Goal: Transaction & Acquisition: Purchase product/service

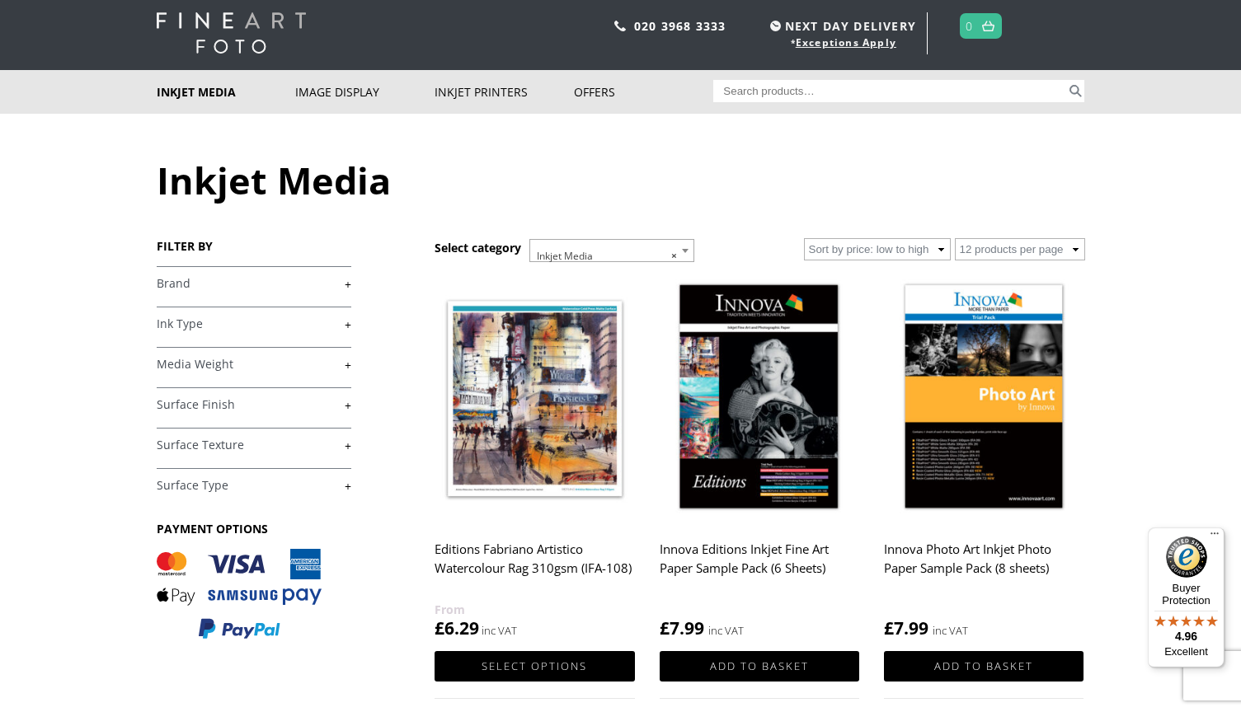
click at [350, 283] on link "+" at bounding box center [254, 284] width 195 height 16
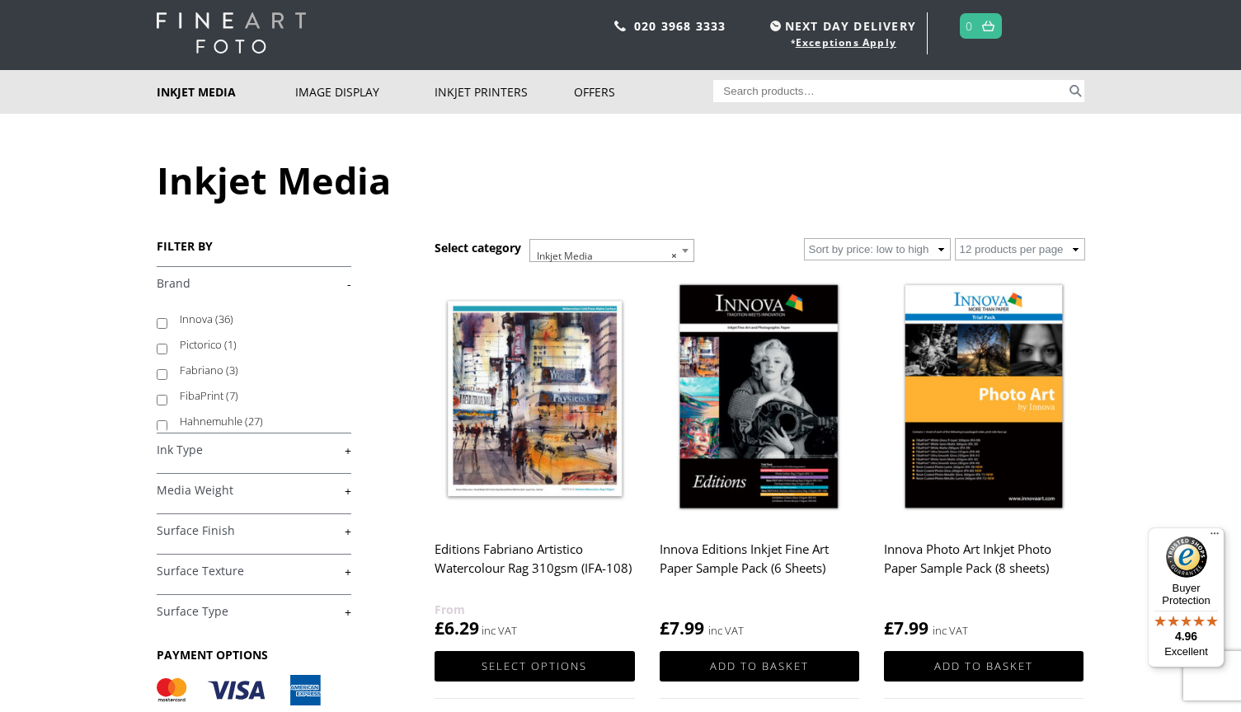
click at [210, 417] on label "Hahnemuhle (27)" at bounding box center [258, 422] width 156 height 26
click at [167, 420] on input "Hahnemuhle (27)" at bounding box center [162, 425] width 11 height 11
checkbox input "true"
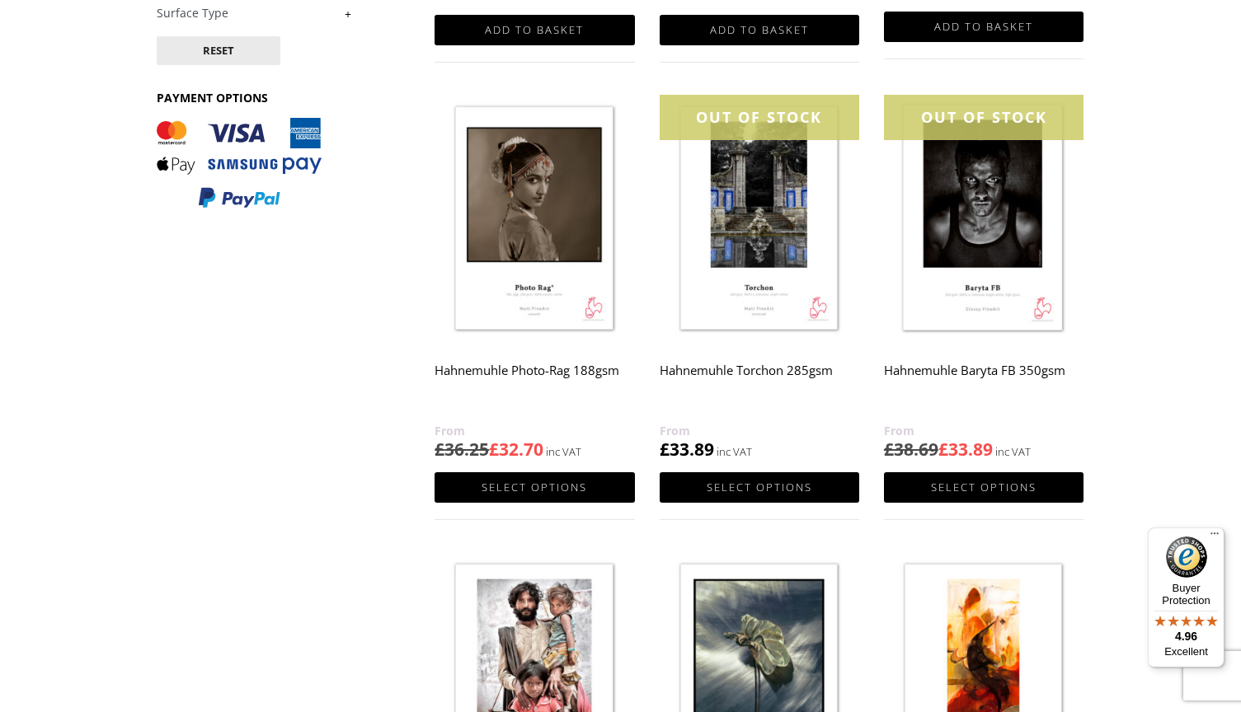
scroll to position [629, 0]
click at [987, 480] on link "Select options" at bounding box center [983, 487] width 199 height 30
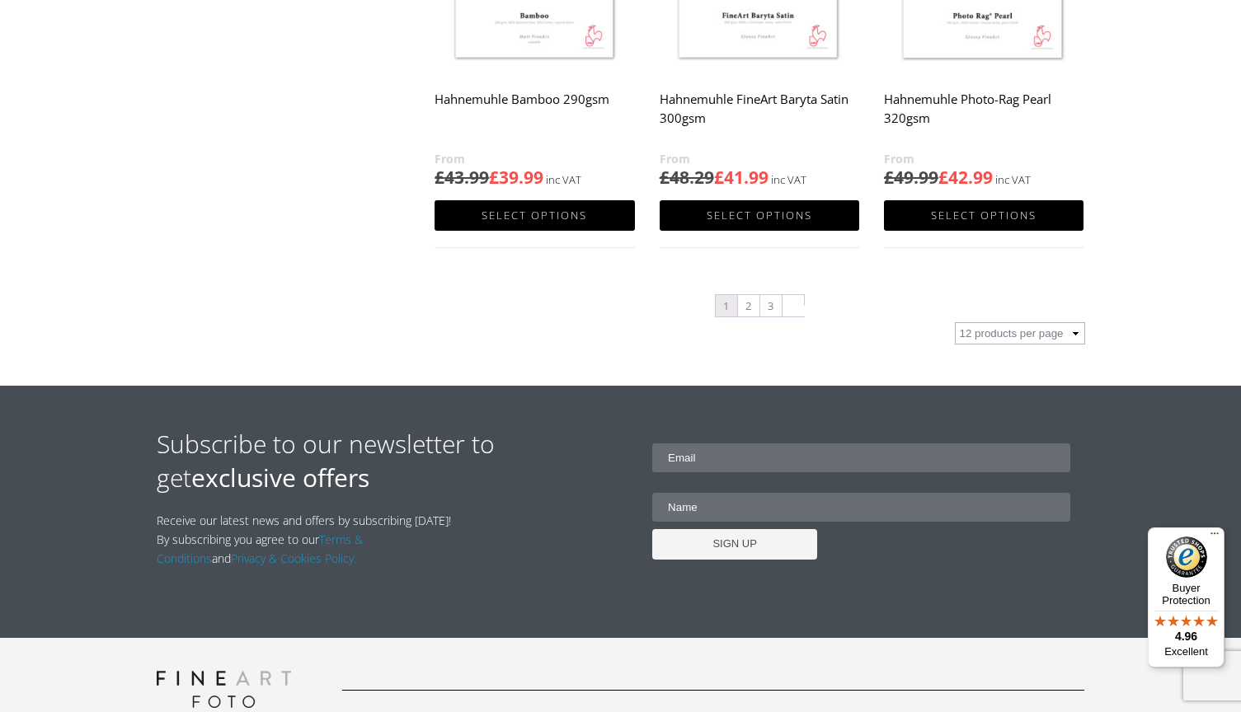
scroll to position [1809, 0]
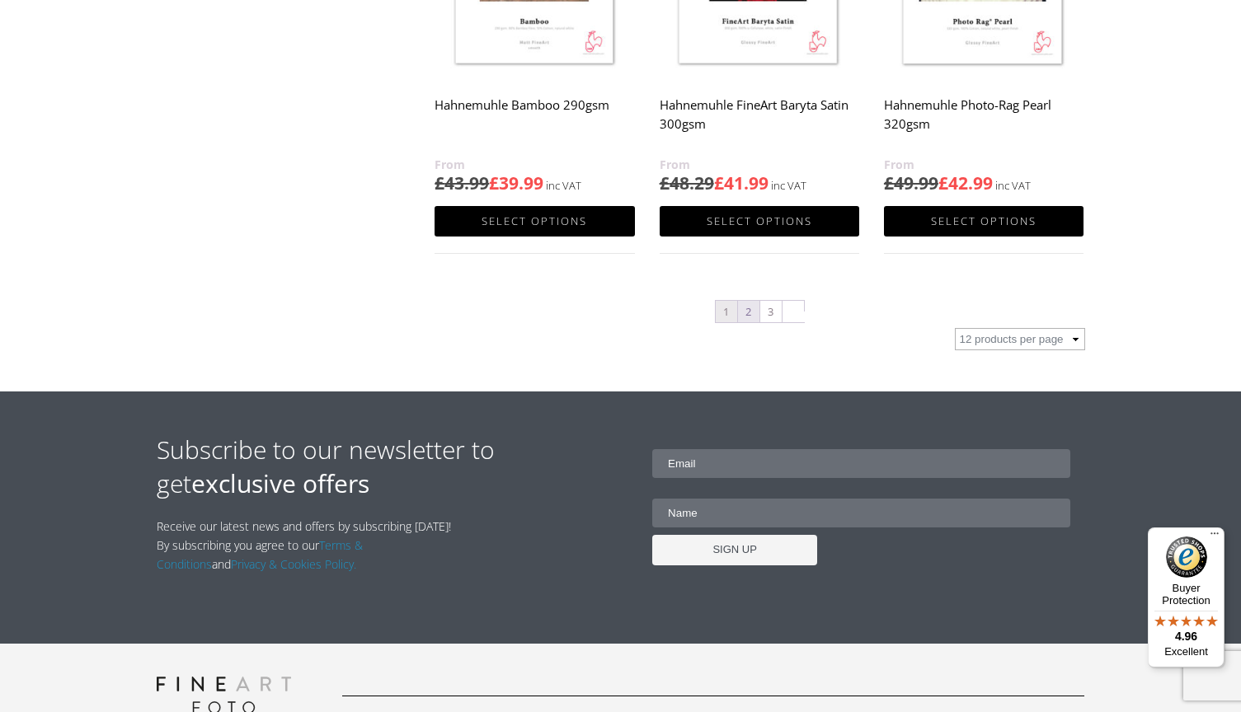
click at [747, 310] on link "2" at bounding box center [748, 311] width 21 height 21
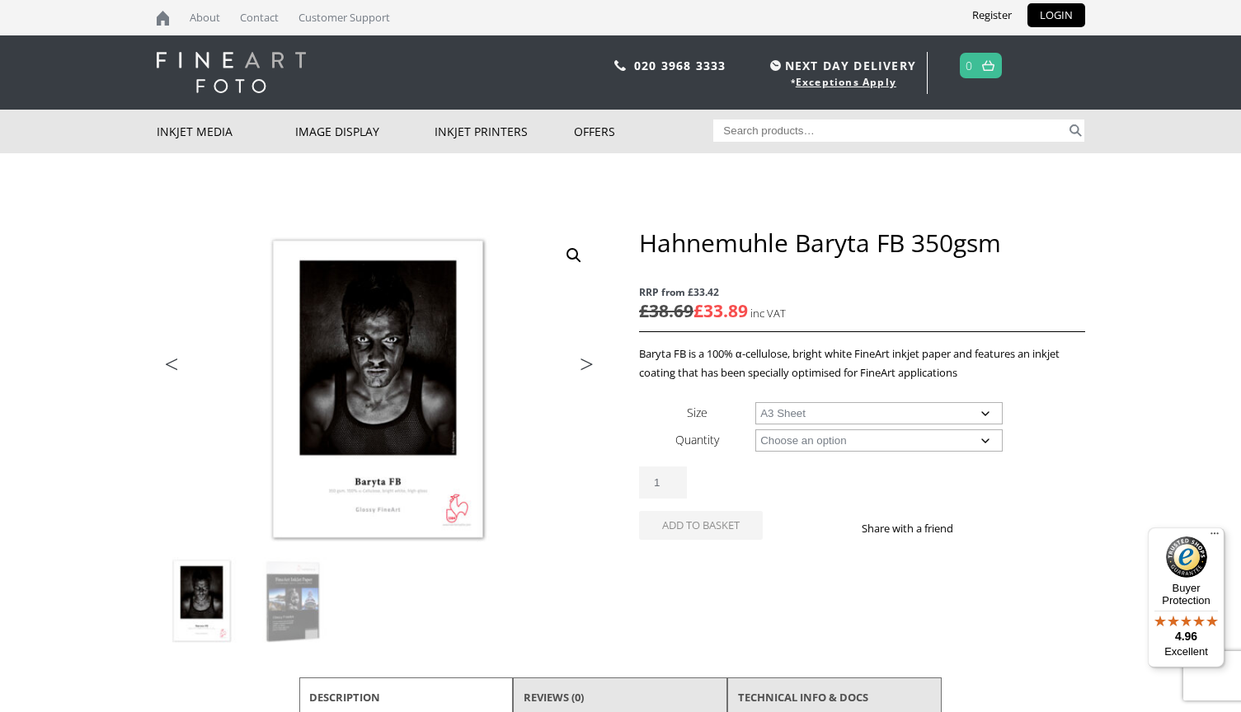
select select "a3-sheet"
select select "25-sheets"
select select "a3-sheet"
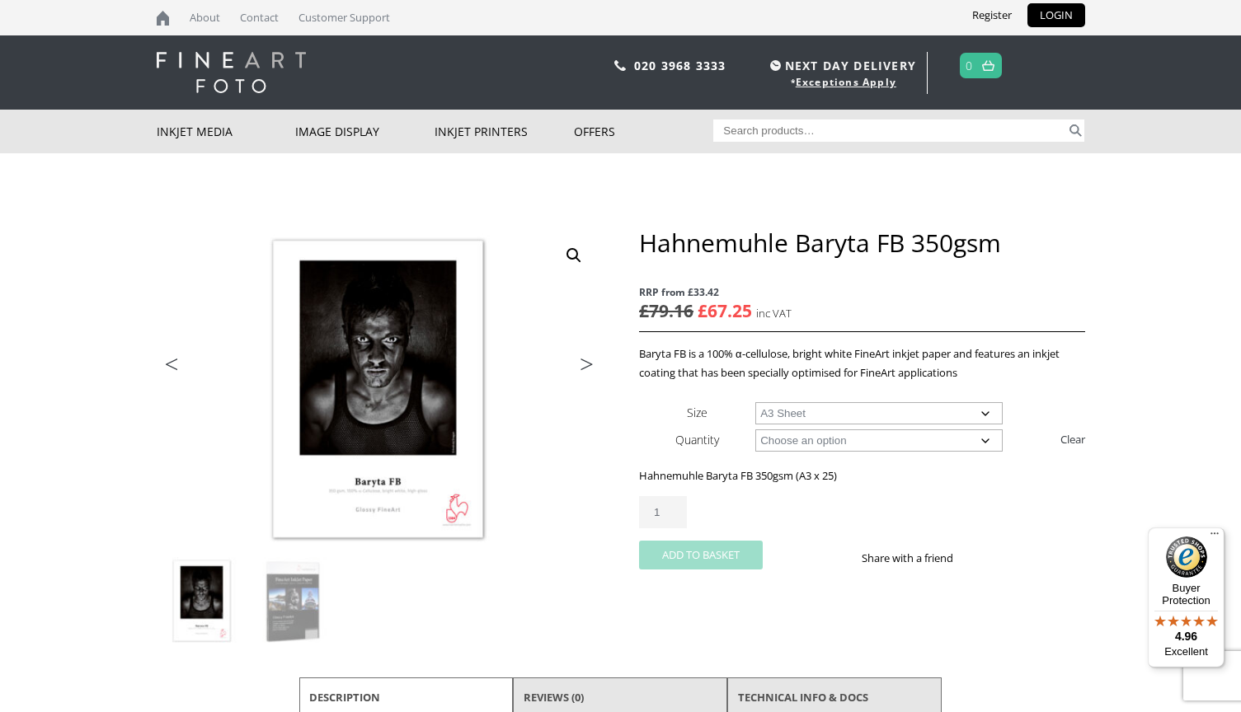
click at [679, 553] on button "Add to basket" at bounding box center [701, 555] width 124 height 29
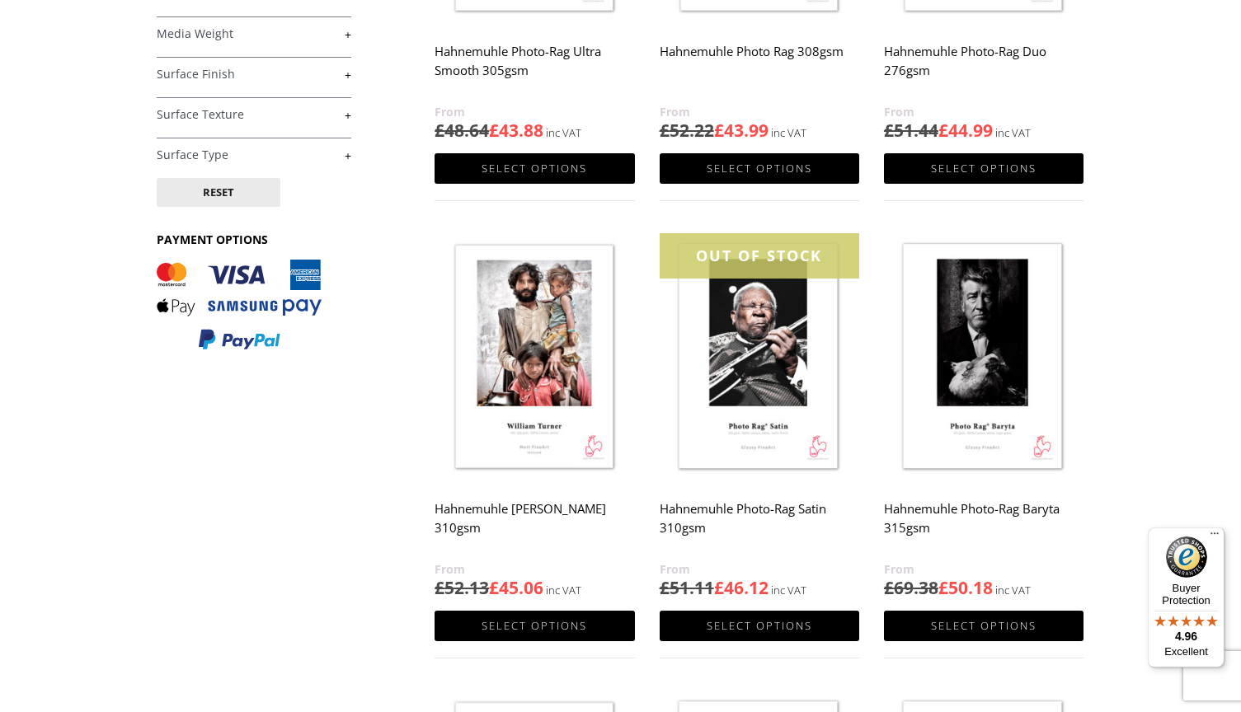
scroll to position [489, 0]
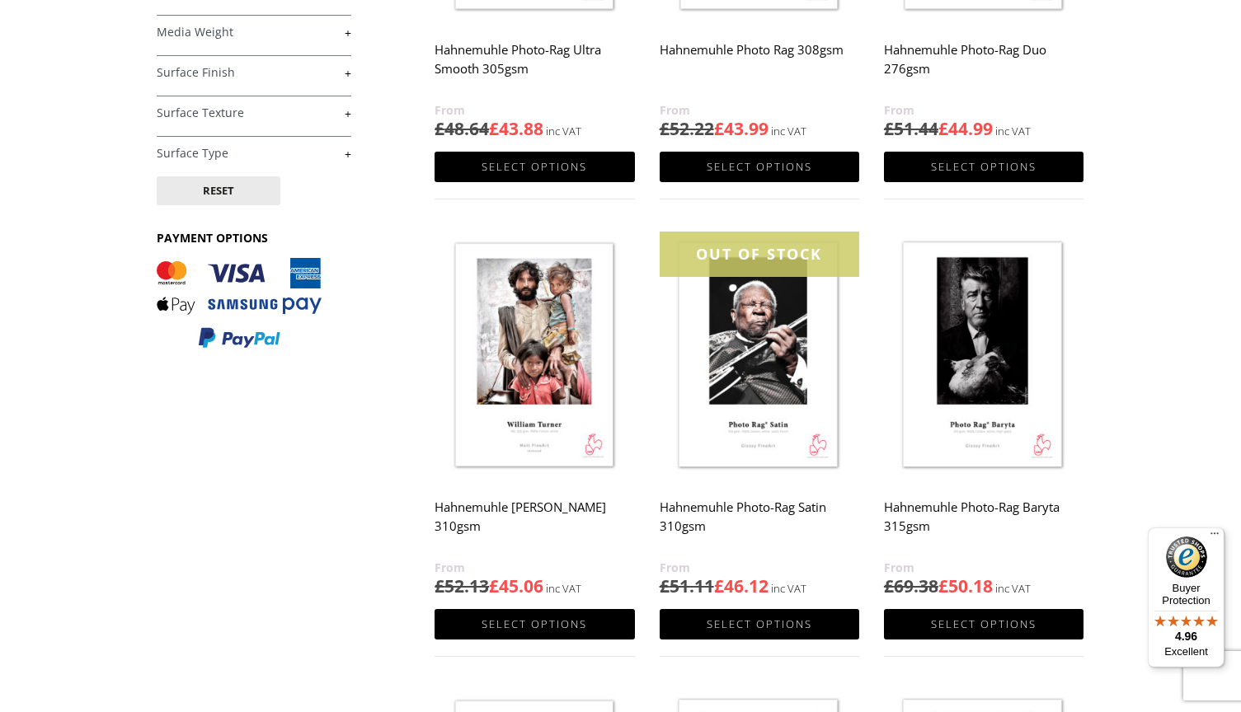
click at [991, 345] on img at bounding box center [983, 357] width 199 height 250
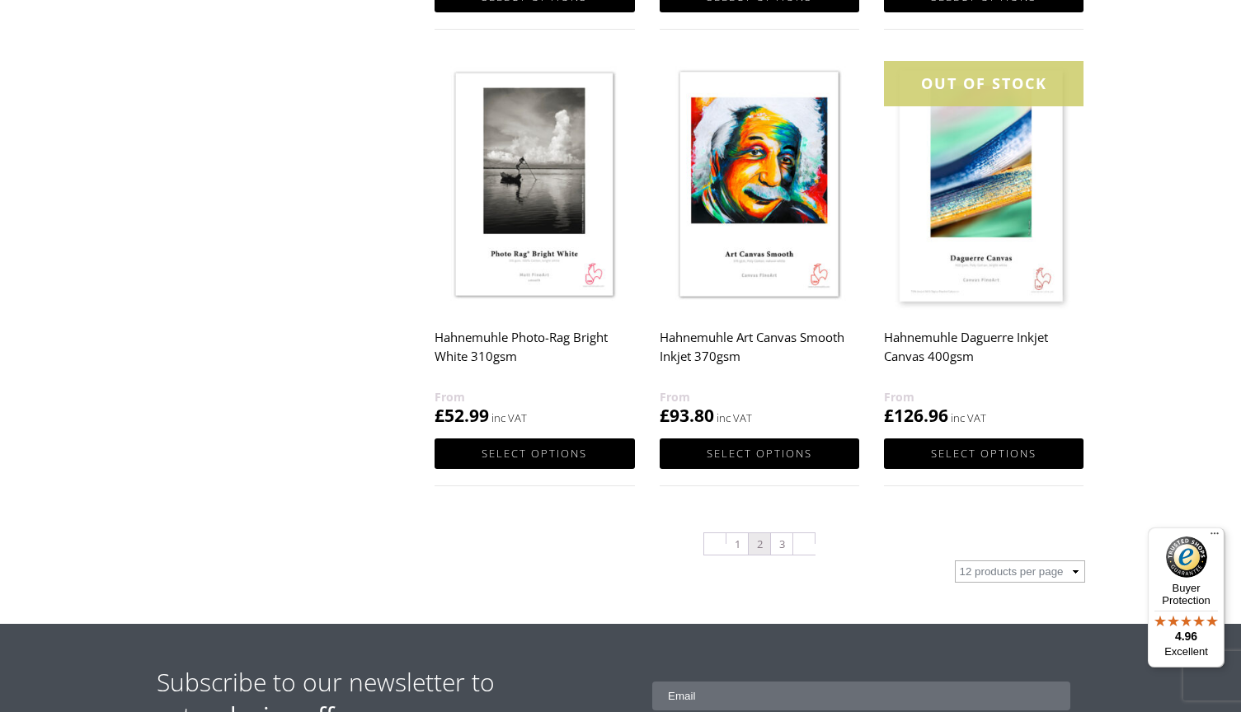
scroll to position [1574, 0]
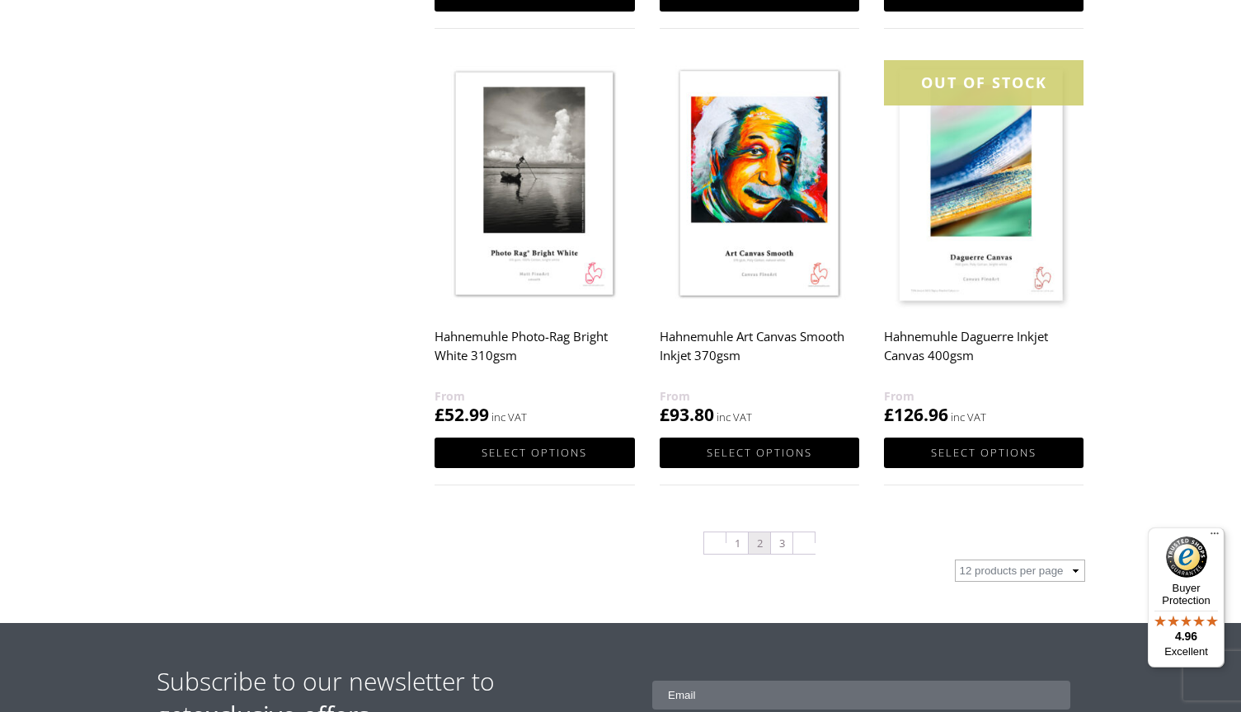
click at [537, 207] on img at bounding box center [533, 185] width 199 height 250
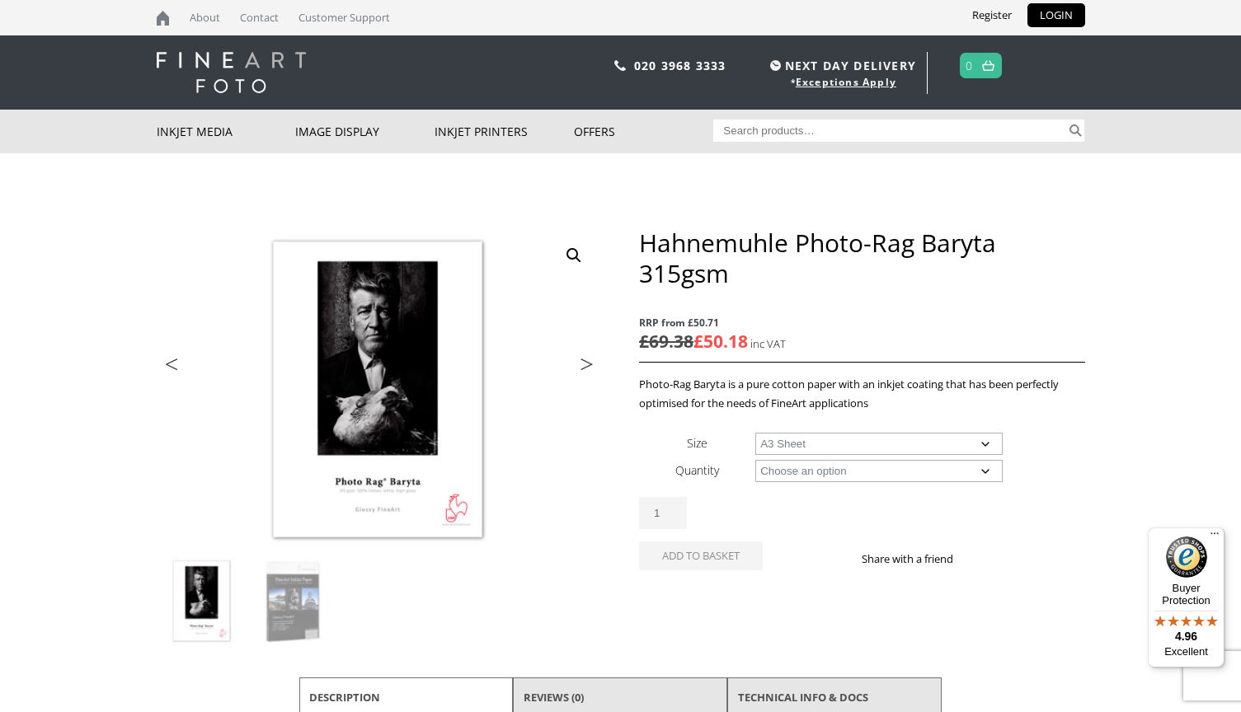
select select "a3-sheet"
select select "25-sheets"
select select "a3-sheet"
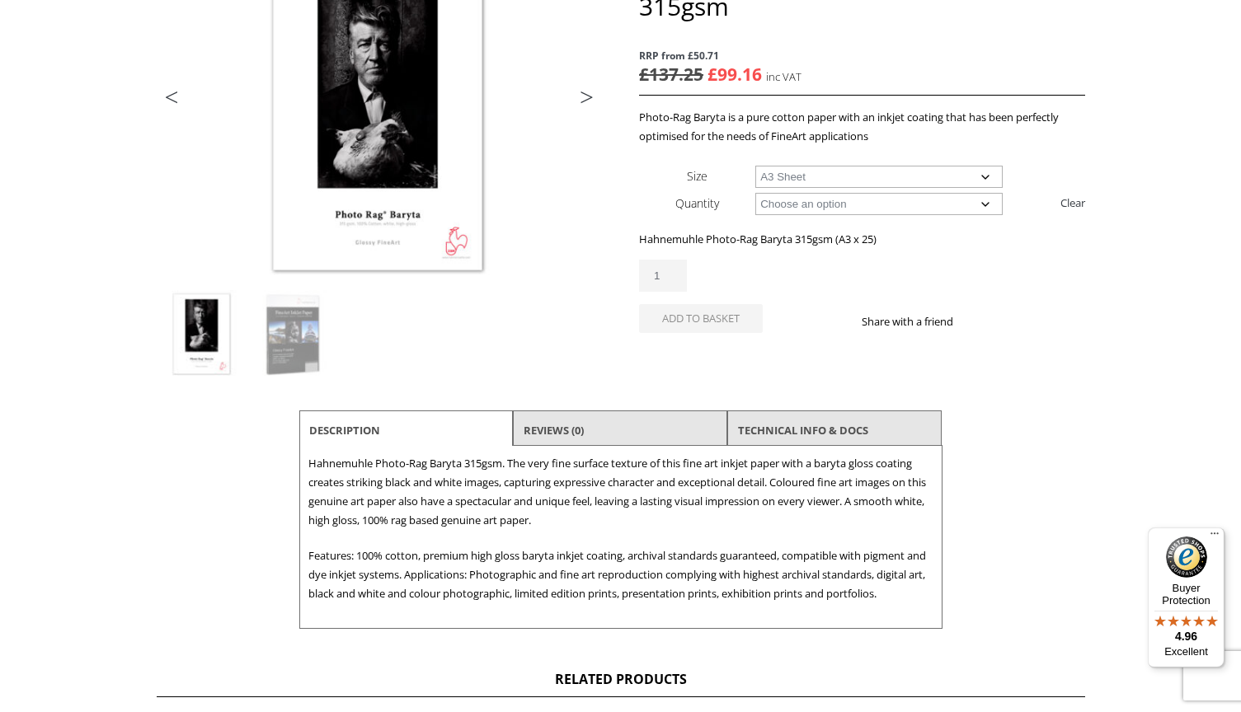
scroll to position [235, 0]
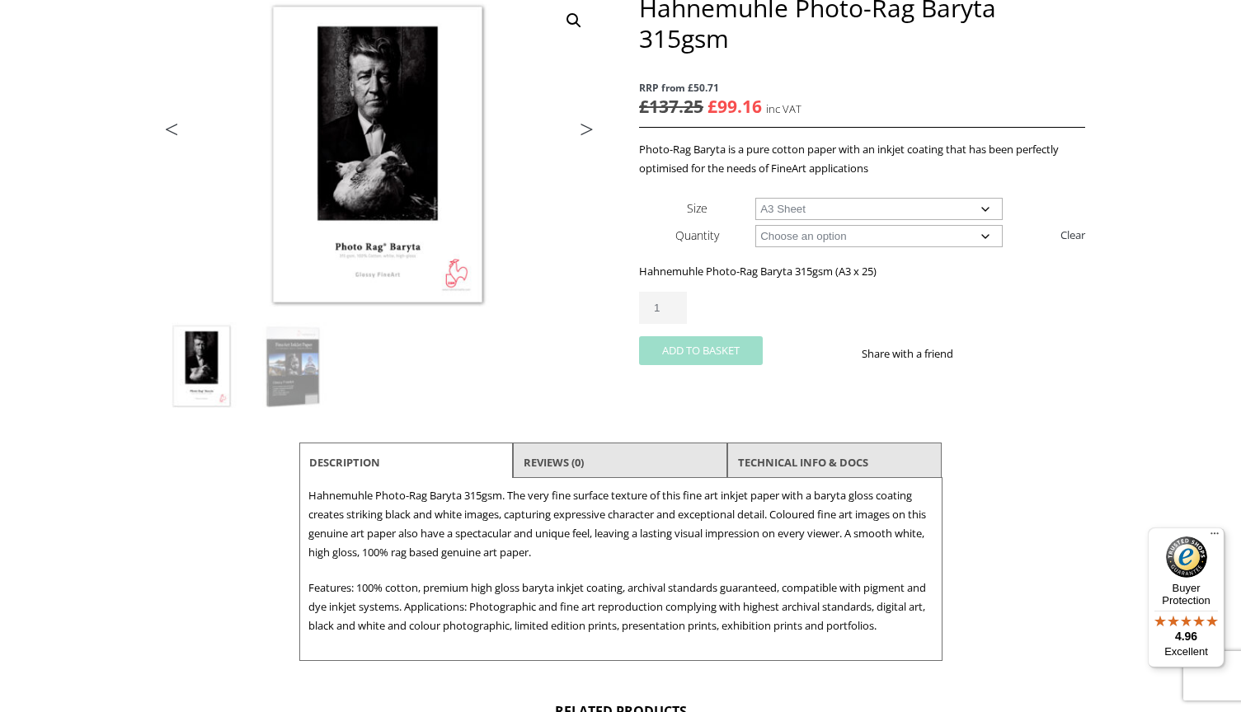
click at [723, 346] on button "Add to basket" at bounding box center [701, 350] width 124 height 29
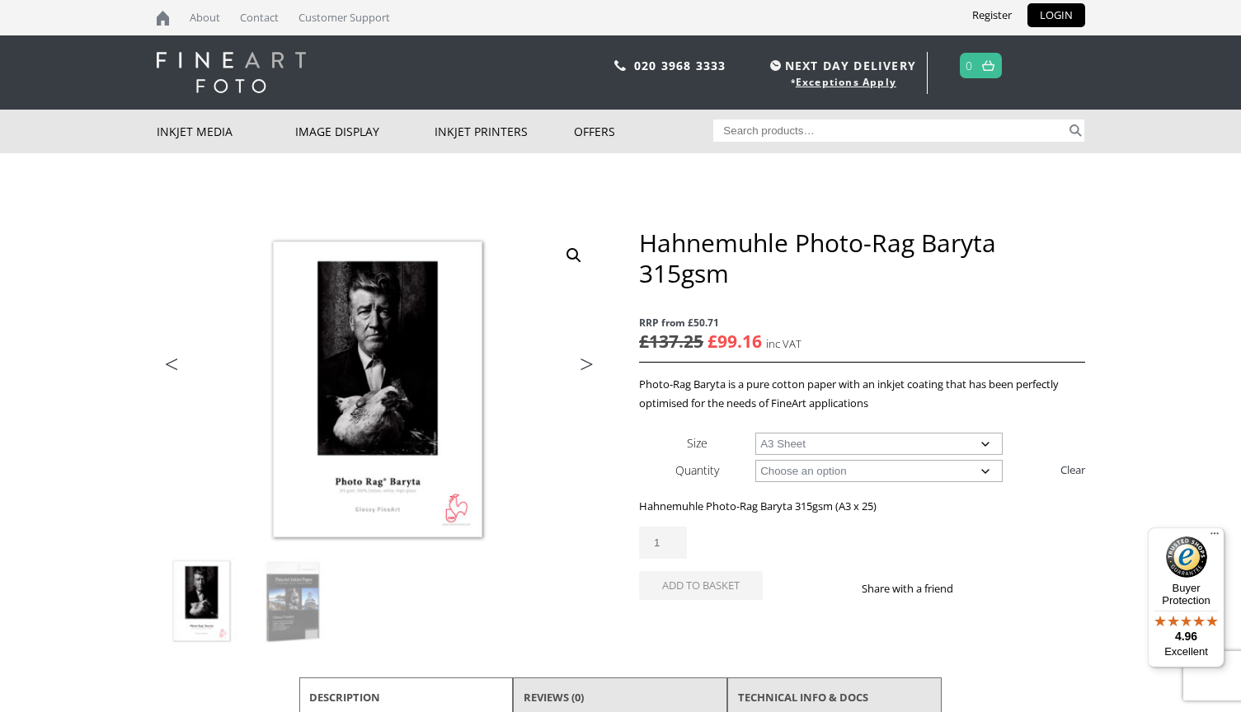
scroll to position [1, 0]
